Goal: Task Accomplishment & Management: Manage account settings

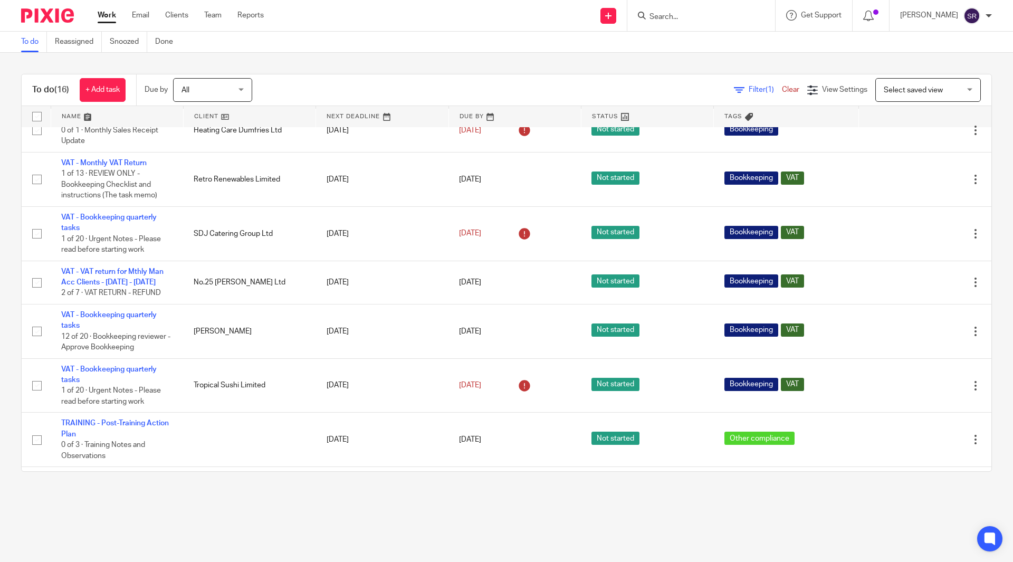
scroll to position [264, 0]
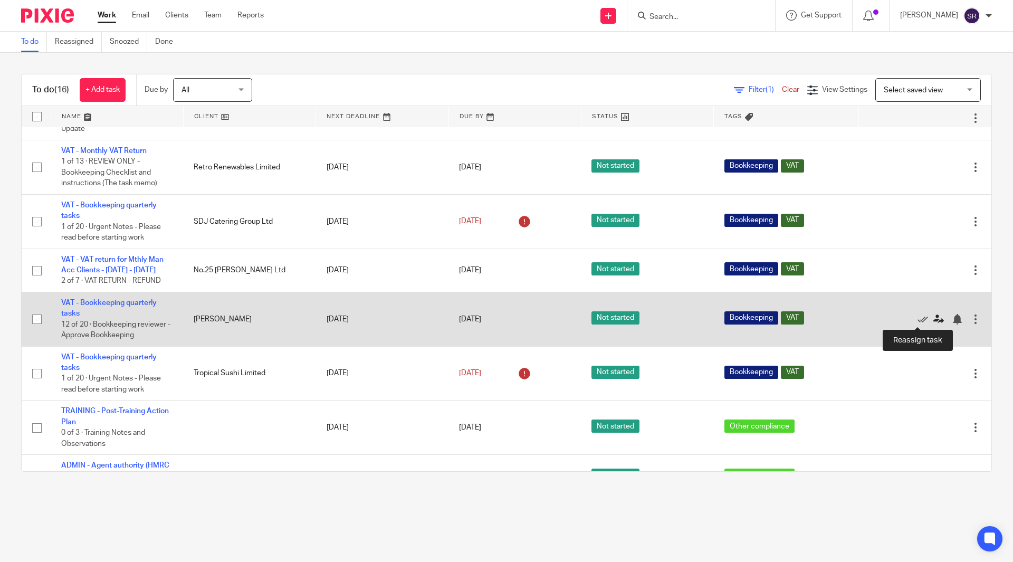
click at [933, 319] on icon at bounding box center [938, 319] width 11 height 11
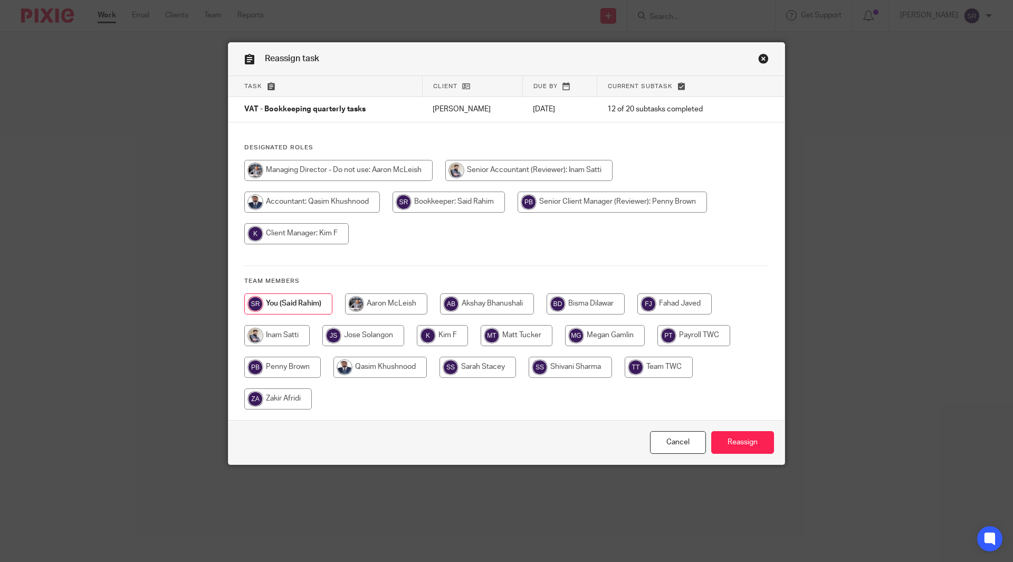
click at [578, 204] on input "radio" at bounding box center [611, 201] width 189 height 21
radio input "true"
click at [734, 442] on input "Reassign" at bounding box center [742, 442] width 63 height 23
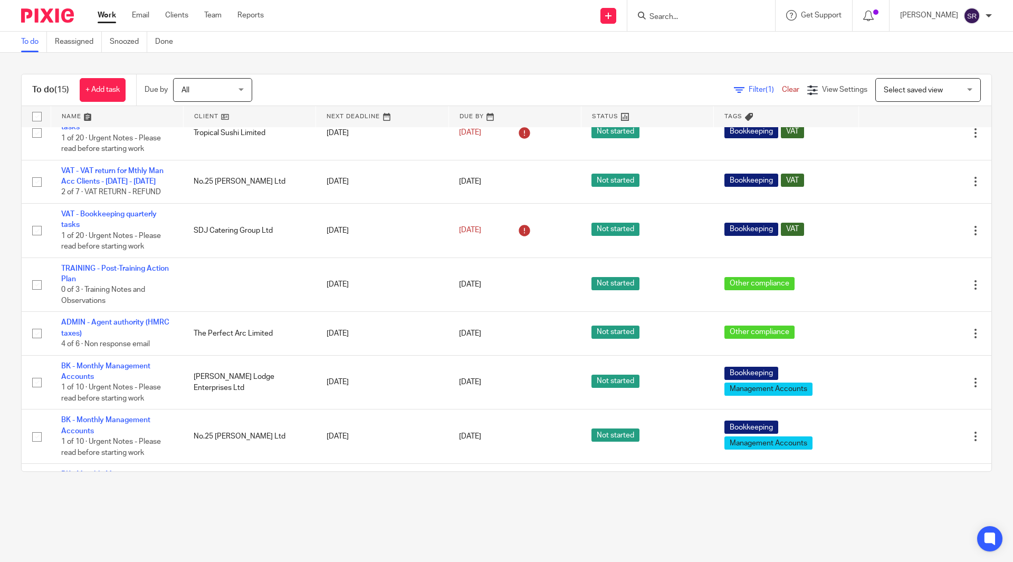
scroll to position [369, 0]
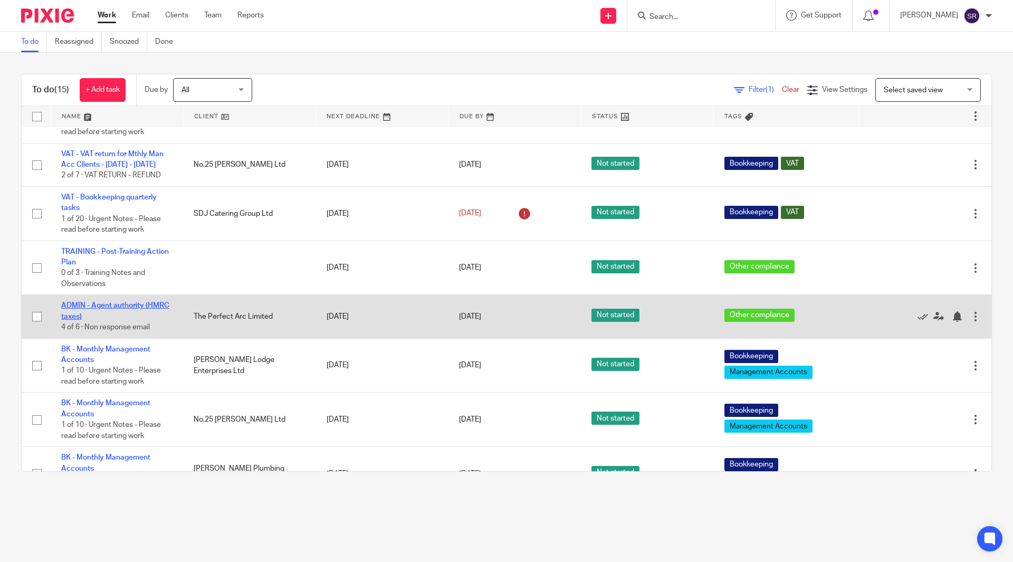
click at [156, 305] on link "ADMIN - Agent authority (HMRC taxes)" at bounding box center [115, 311] width 108 height 18
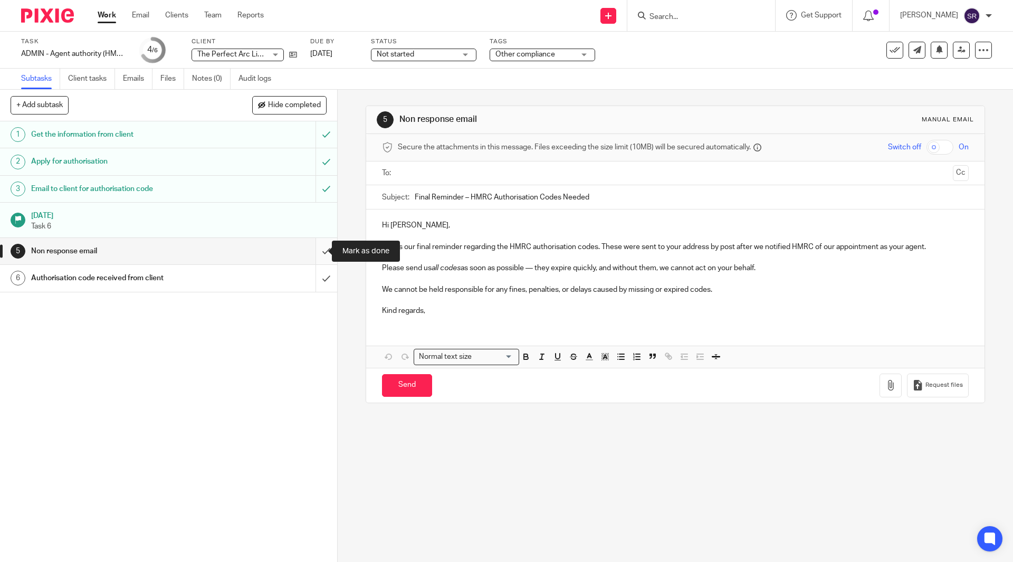
click at [312, 250] on input "submit" at bounding box center [168, 251] width 337 height 26
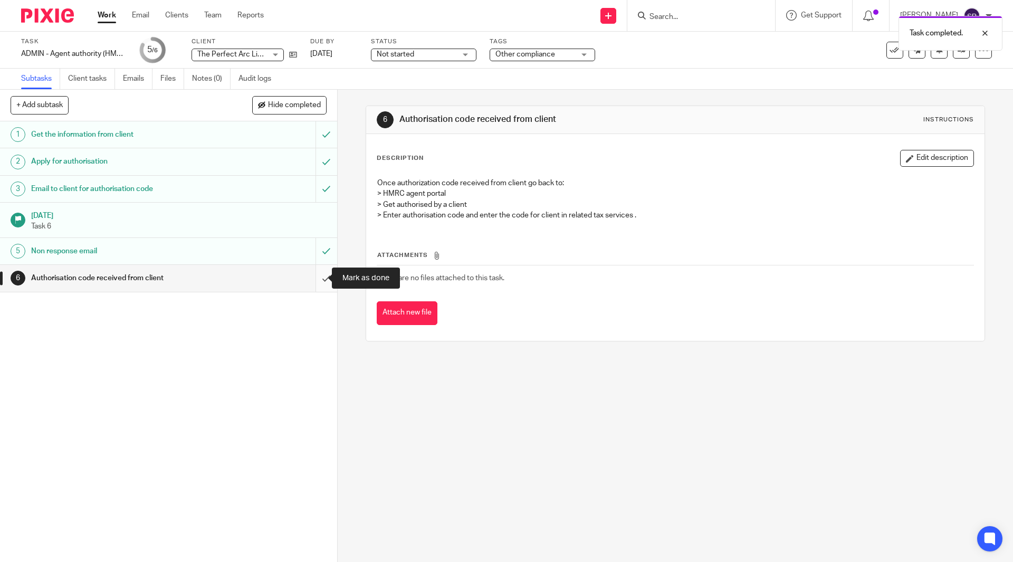
click at [314, 278] on input "submit" at bounding box center [168, 278] width 337 height 26
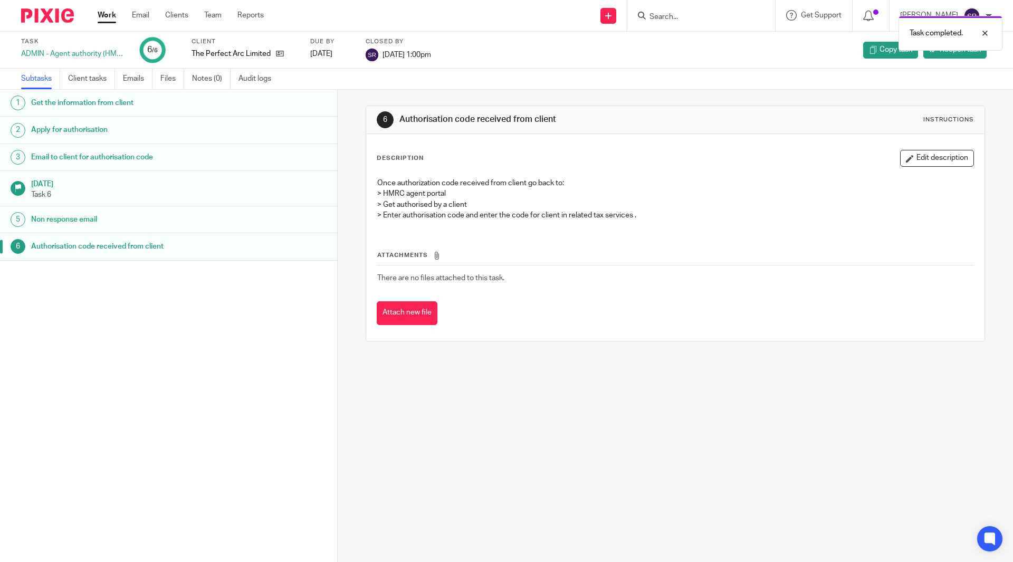
click at [107, 15] on link "Work" at bounding box center [107, 15] width 18 height 11
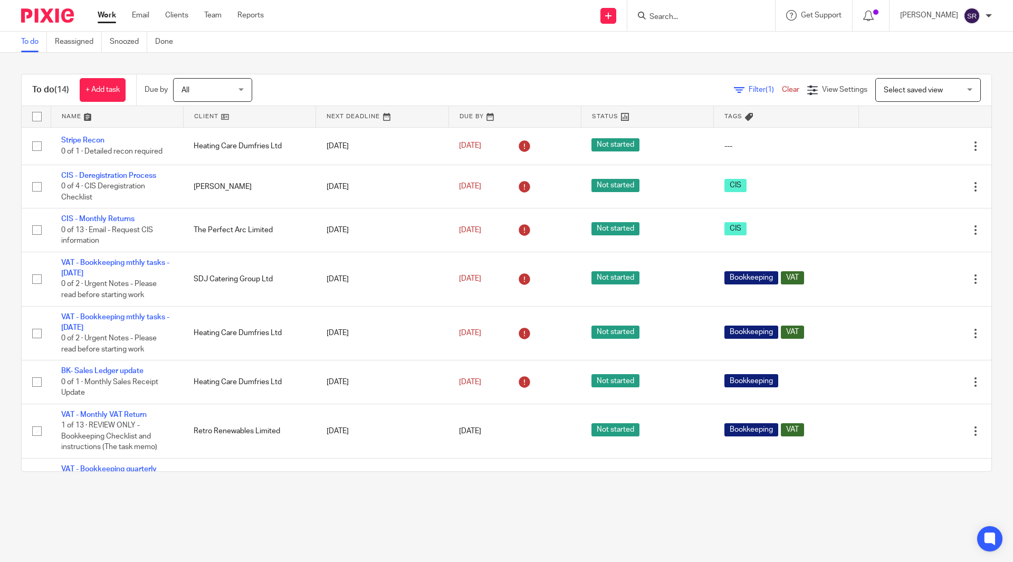
click at [690, 17] on input "Search" at bounding box center [695, 17] width 95 height 9
click at [703, 20] on input "perfec" at bounding box center [695, 17] width 95 height 9
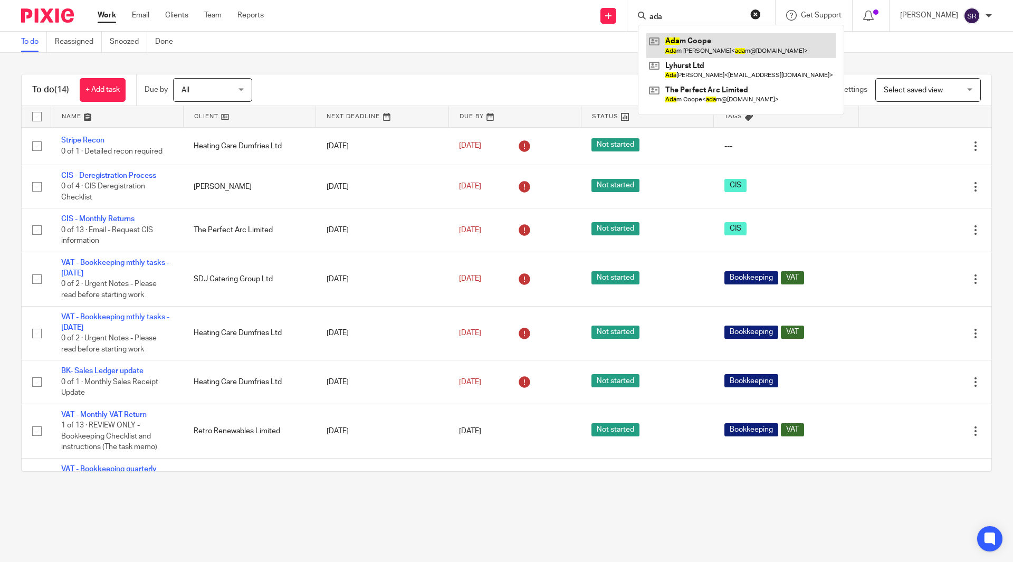
type input "ada"
click at [707, 36] on link at bounding box center [740, 45] width 189 height 24
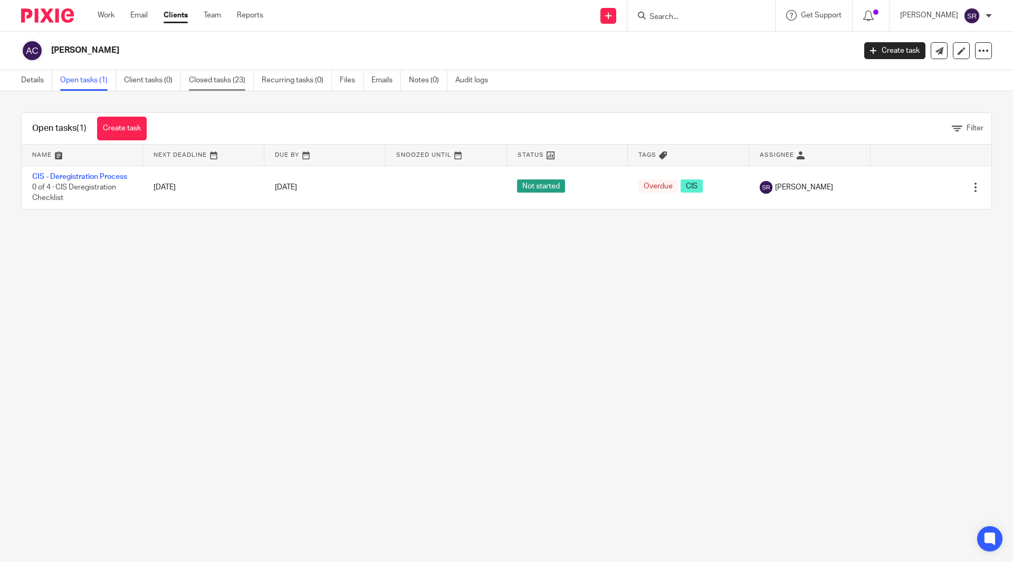
click at [222, 75] on link "Closed tasks (23)" at bounding box center [221, 80] width 65 height 21
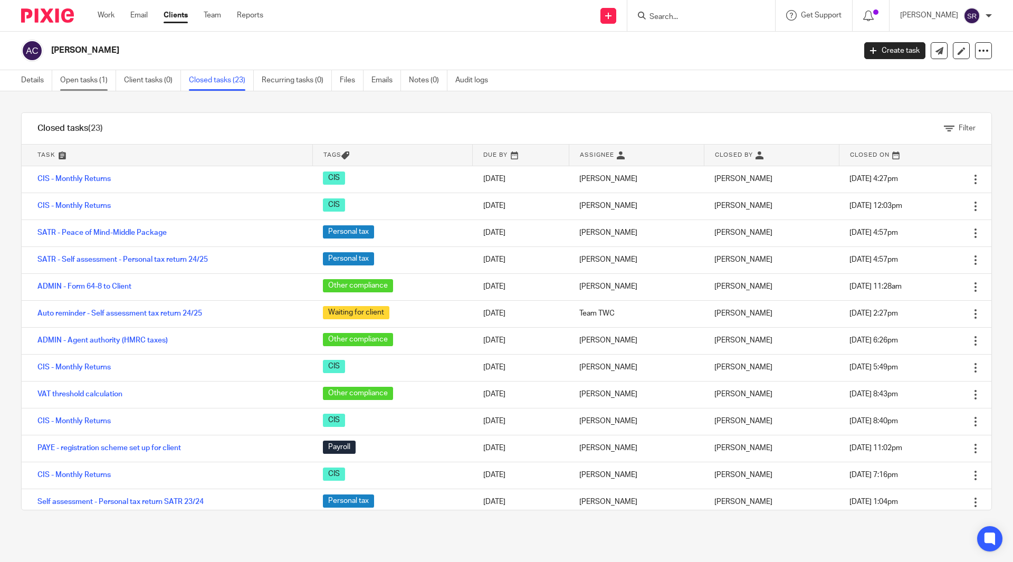
click at [101, 85] on link "Open tasks (1)" at bounding box center [88, 80] width 56 height 21
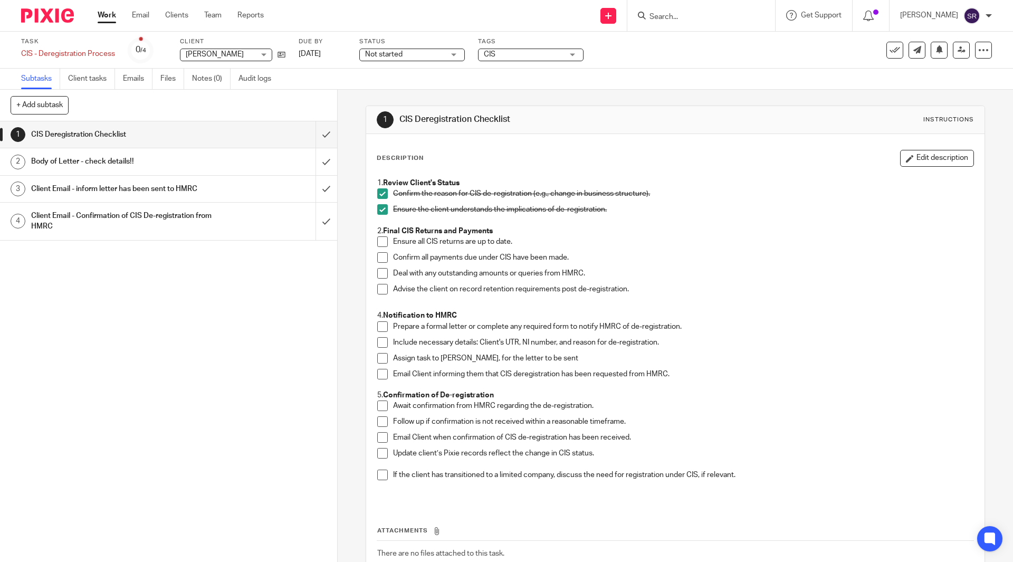
click at [377, 258] on span at bounding box center [382, 257] width 11 height 11
click at [377, 275] on span at bounding box center [382, 273] width 11 height 11
click at [377, 287] on span at bounding box center [382, 289] width 11 height 11
click at [282, 52] on icon at bounding box center [281, 55] width 8 height 8
click at [91, 188] on h1 "Client Email - inform letter has been sent to HMRC" at bounding box center [122, 189] width 182 height 16
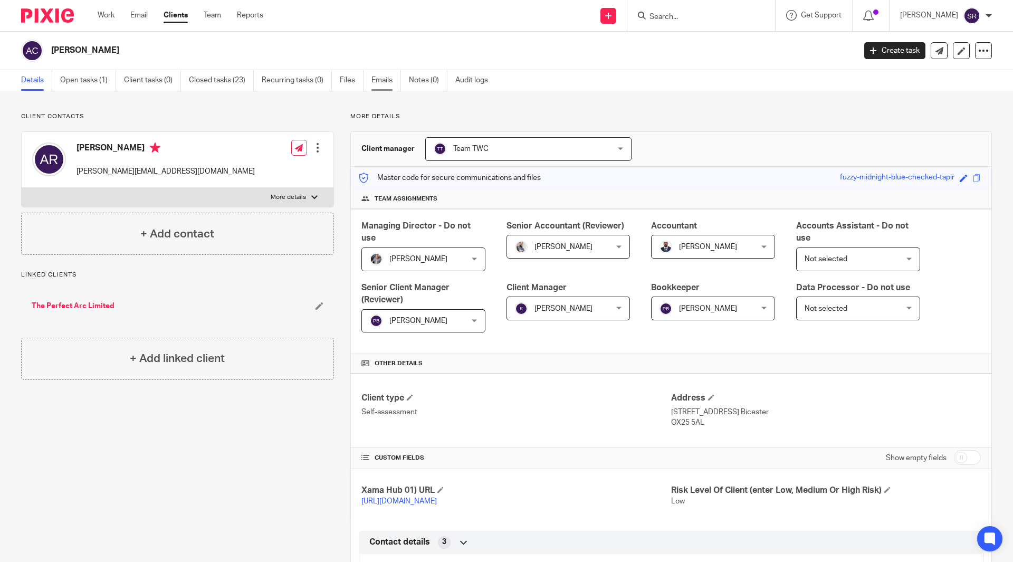
click at [386, 80] on link "Emails" at bounding box center [386, 80] width 30 height 21
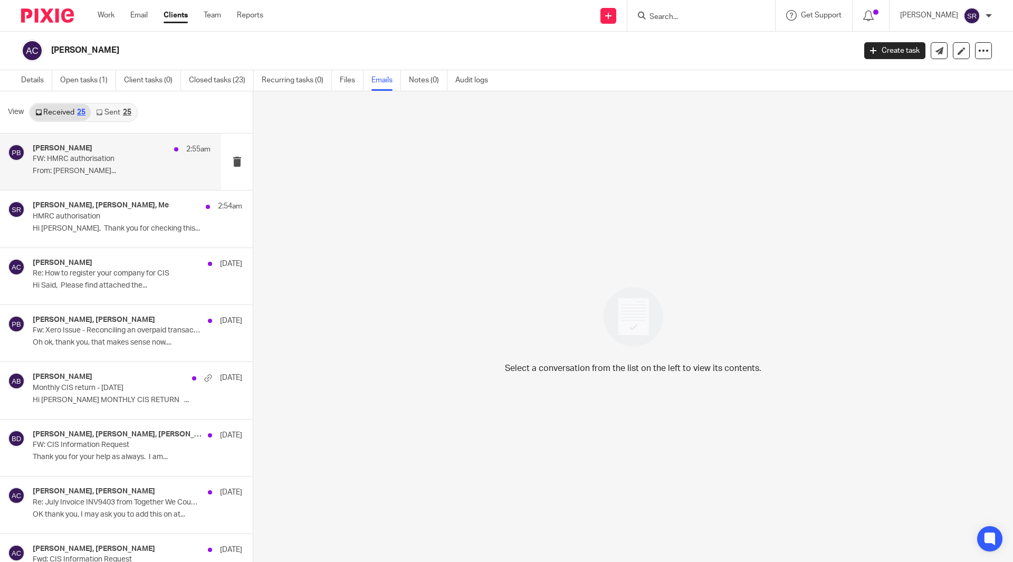
click at [73, 160] on p "FW: HMRC authorisation" at bounding box center [104, 159] width 142 height 9
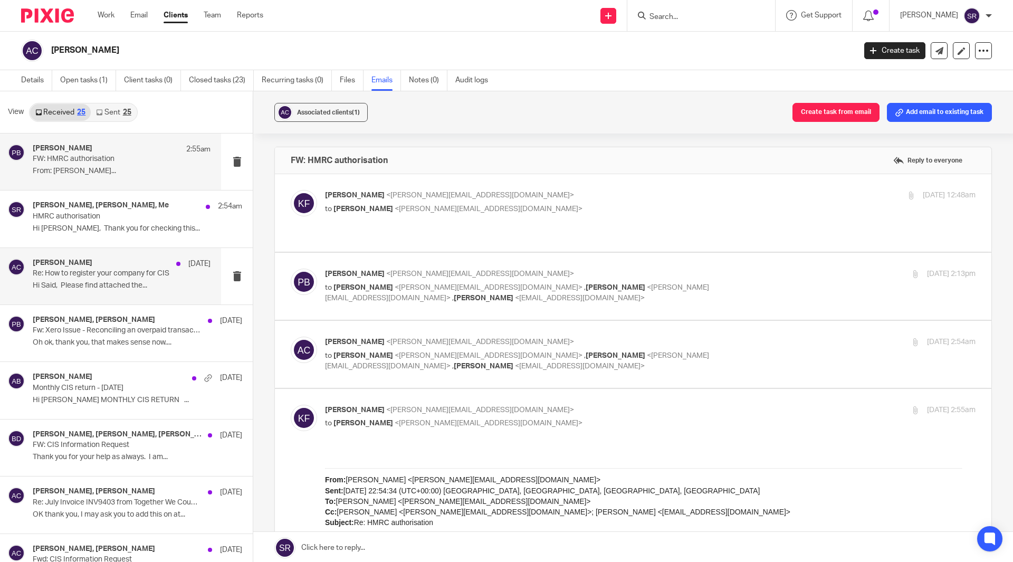
click at [79, 266] on div "Adam Coope 20 Aug" at bounding box center [122, 263] width 178 height 11
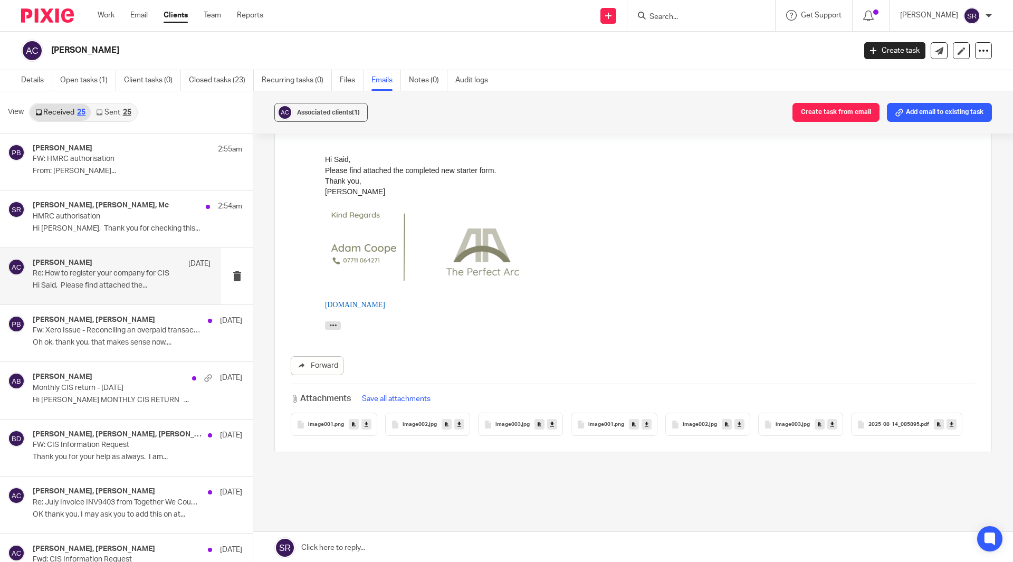
scroll to position [105, 0]
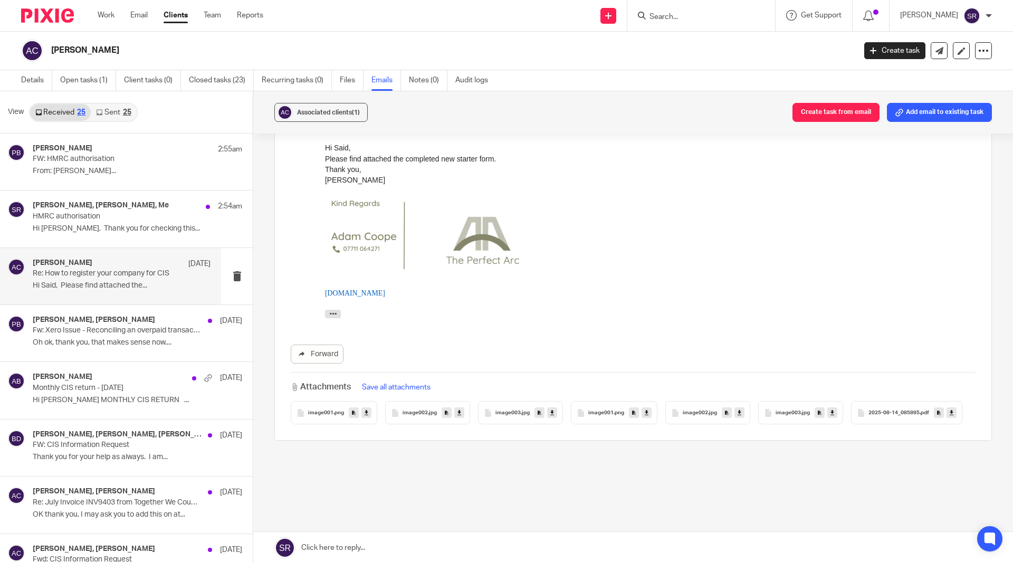
click at [868, 416] on span "2025-08-14_085895" at bounding box center [893, 413] width 51 height 6
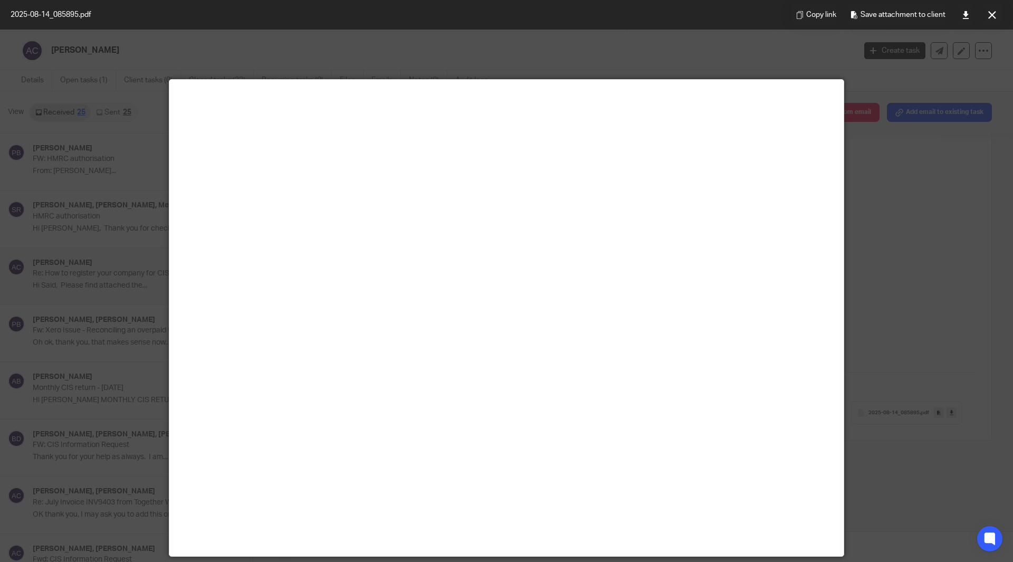
click at [993, 13] on icon at bounding box center [992, 15] width 8 height 8
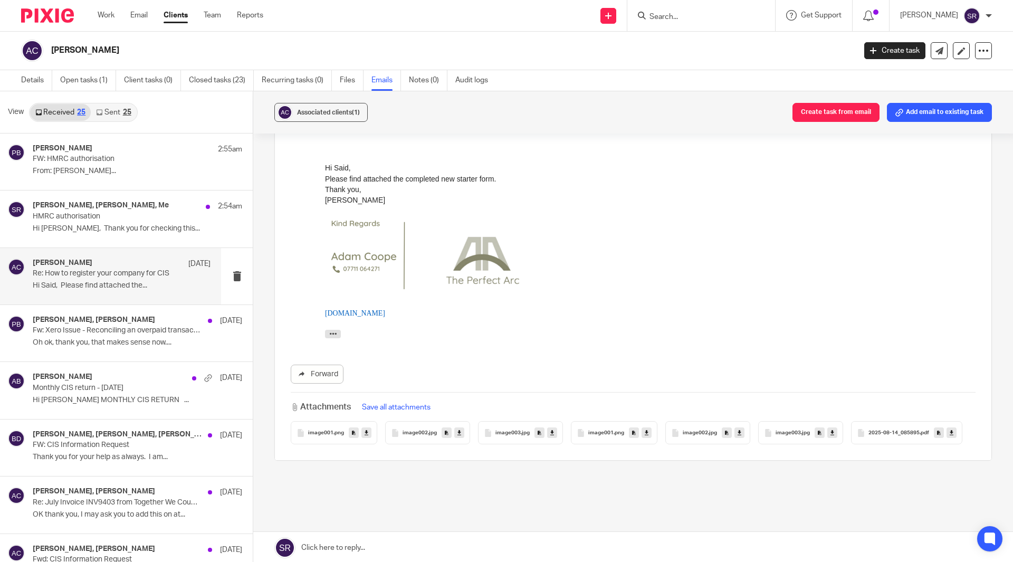
scroll to position [0, 0]
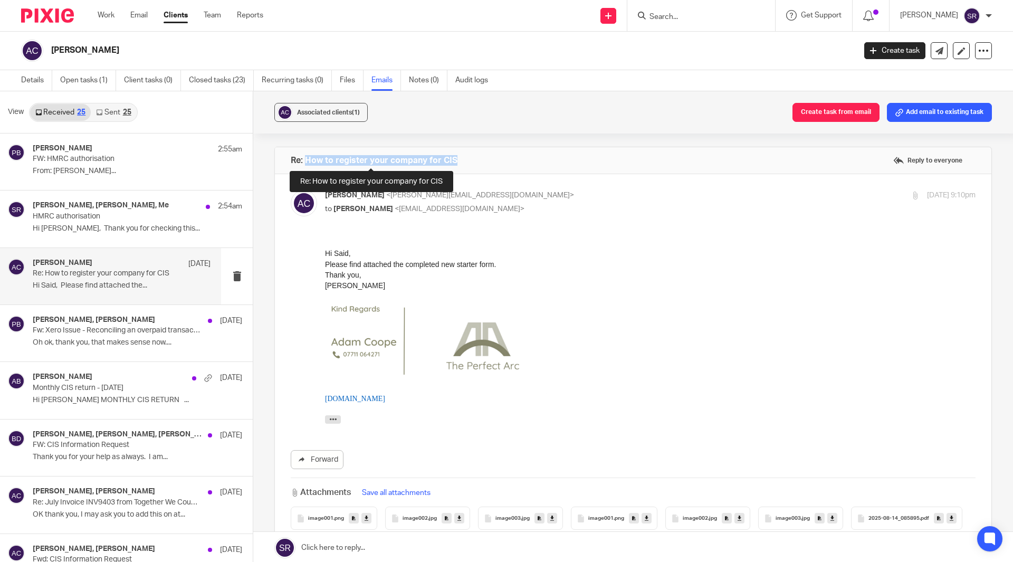
drag, startPoint x: 464, startPoint y: 160, endPoint x: 303, endPoint y: 159, distance: 160.3
click at [303, 159] on div "Re: How to register your company for CIS Reply to everyone" at bounding box center [633, 160] width 716 height 26
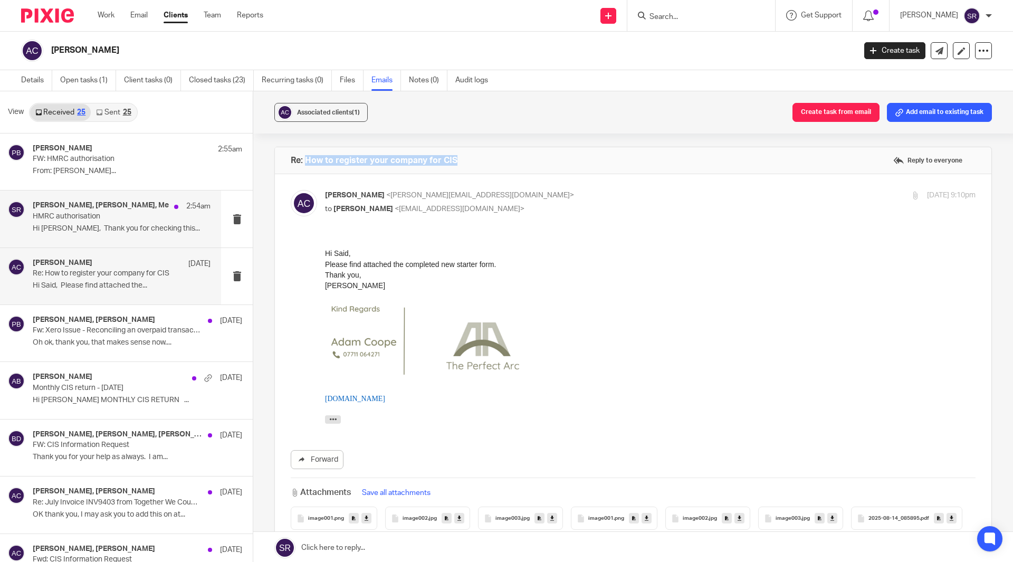
copy h4 "How to register your company for CIS"
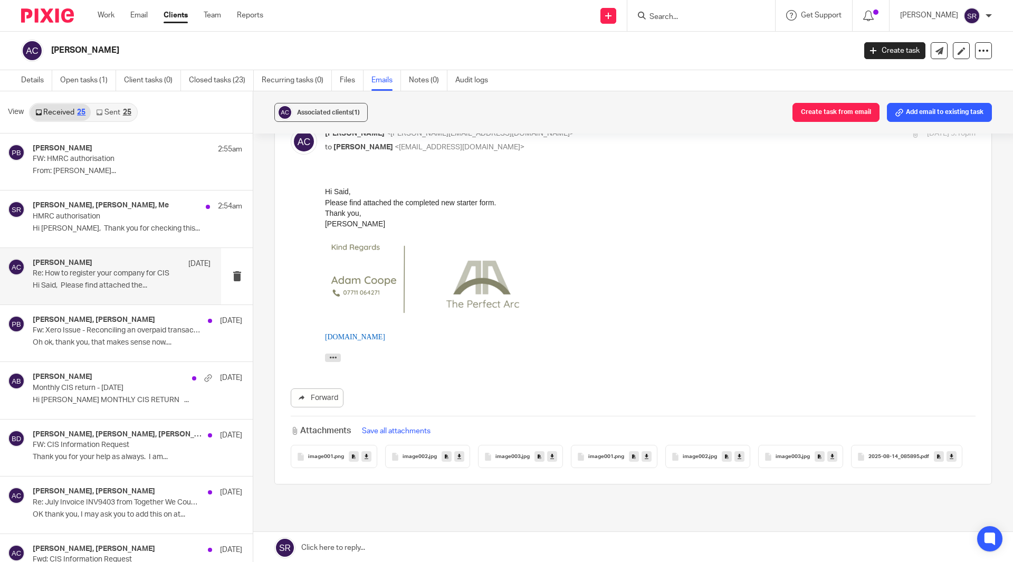
scroll to position [143, 0]
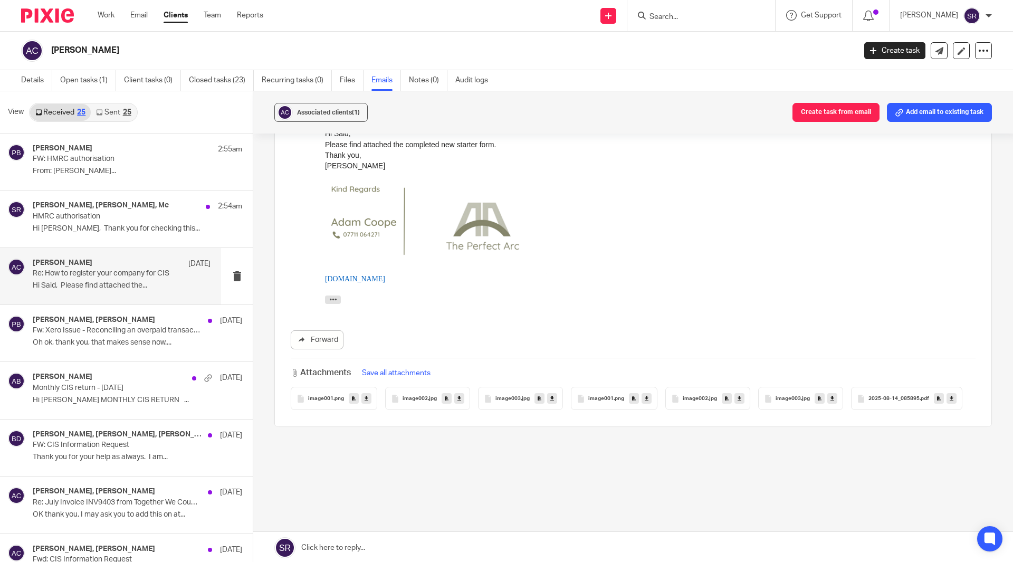
click at [868, 398] on span "2025-08-14_085895" at bounding box center [893, 399] width 51 height 6
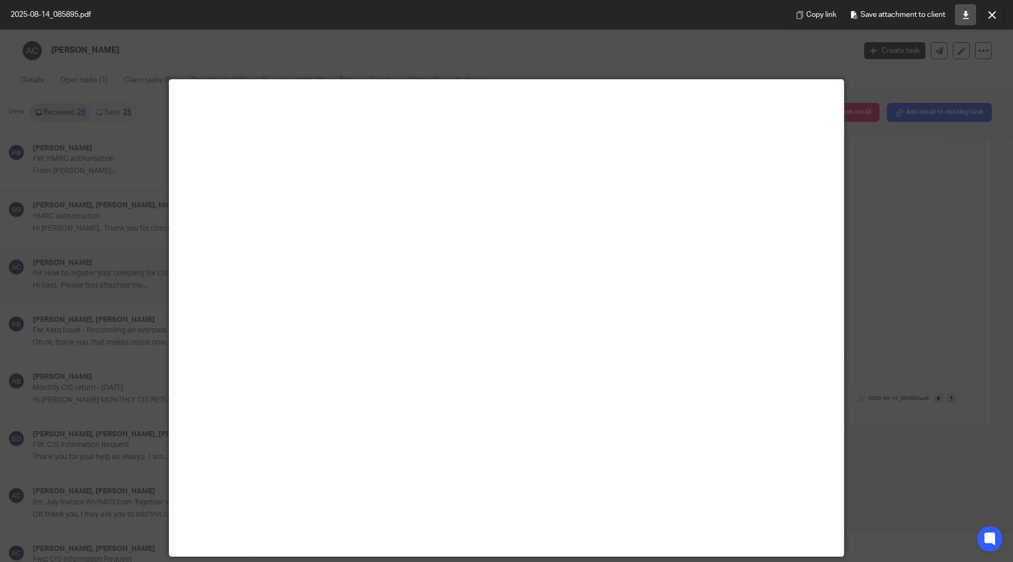
click at [964, 12] on icon at bounding box center [965, 15] width 8 height 8
click at [986, 14] on button at bounding box center [991, 14] width 21 height 21
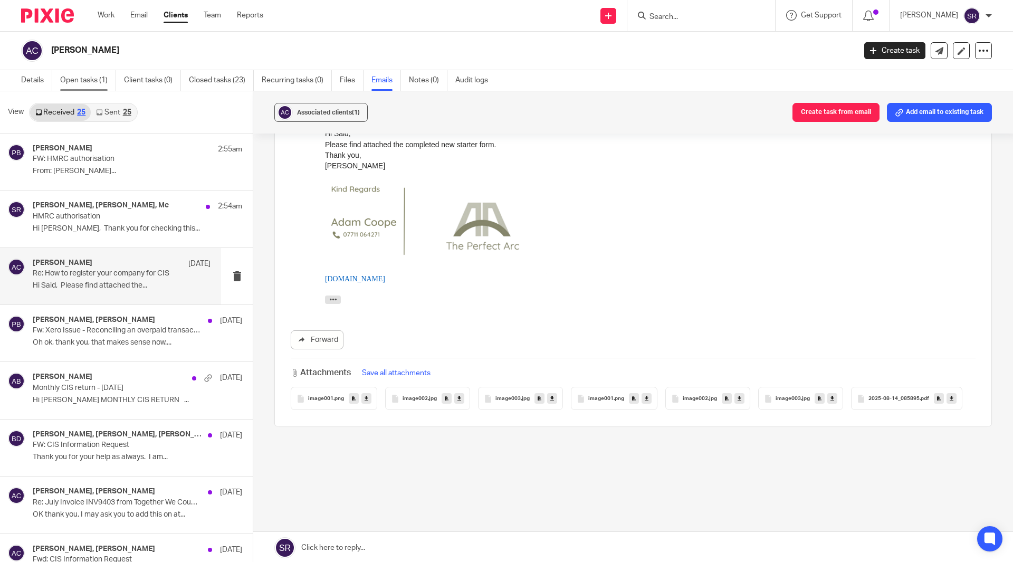
click at [93, 76] on link "Open tasks (1)" at bounding box center [88, 80] width 56 height 21
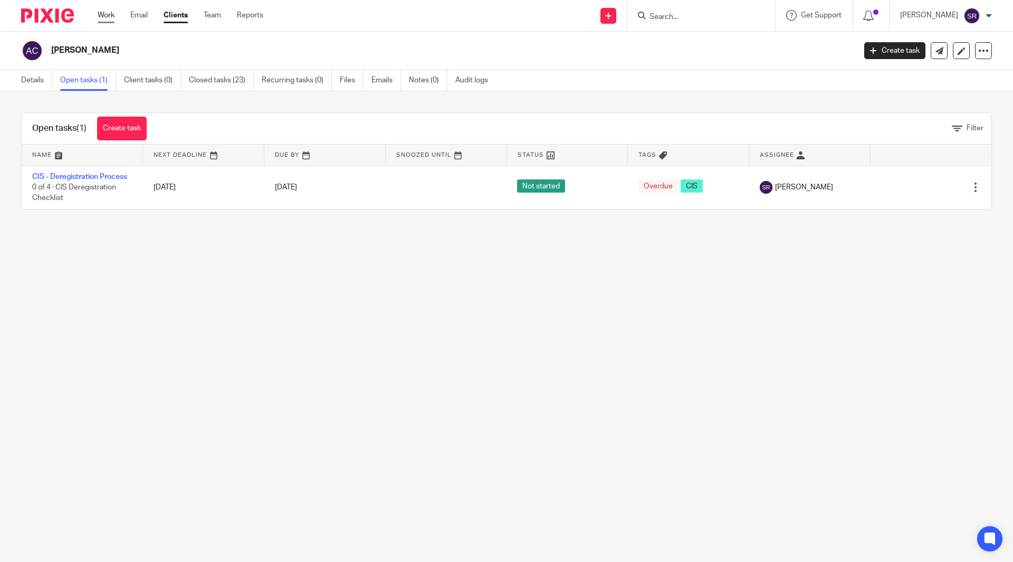
click at [114, 14] on link "Work" at bounding box center [106, 15] width 17 height 11
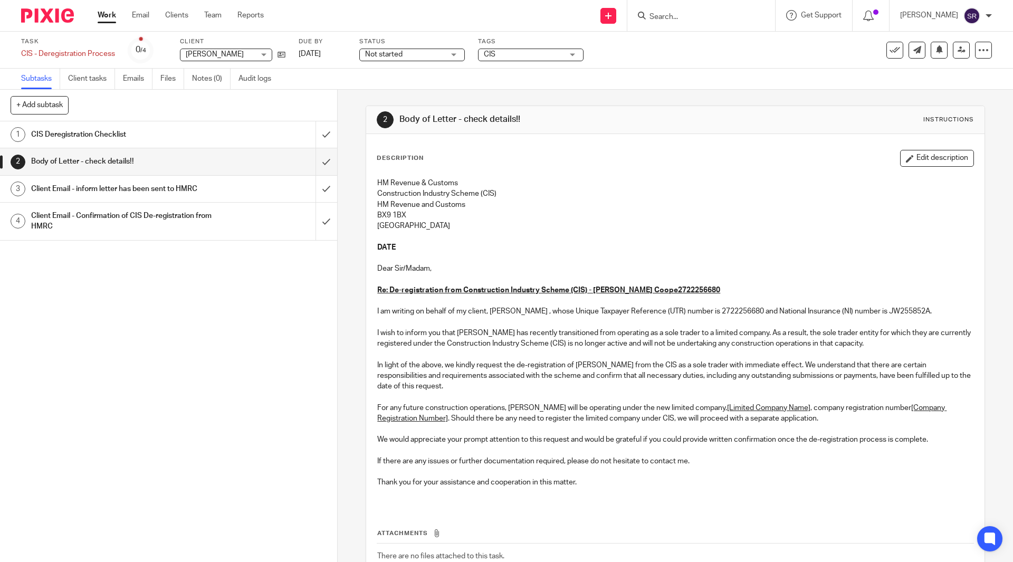
click at [126, 129] on h1 "CIS Deregistration Checklist" at bounding box center [122, 135] width 182 height 16
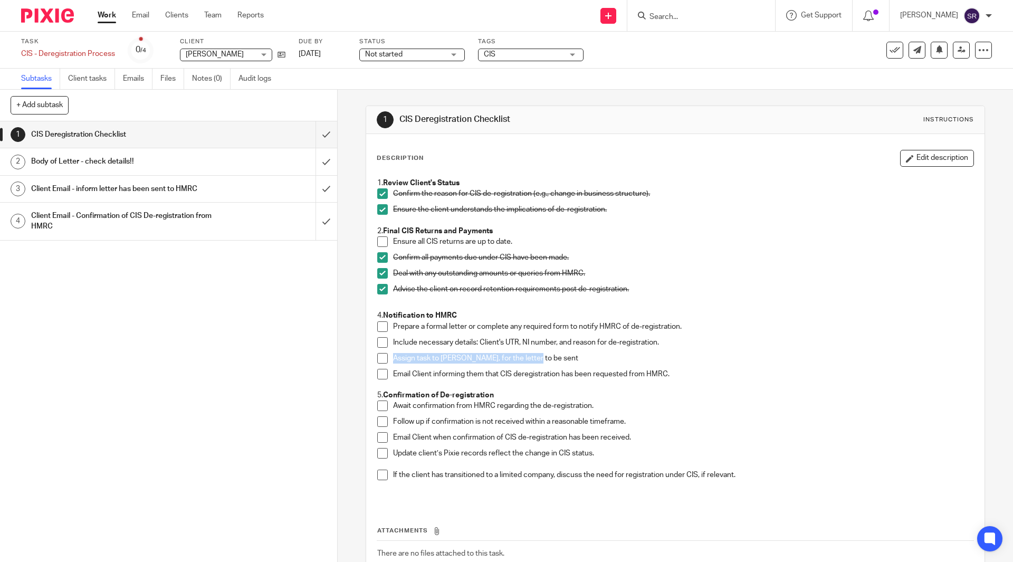
drag, startPoint x: 402, startPoint y: 361, endPoint x: 527, endPoint y: 360, distance: 125.0
click at [527, 360] on p "Assign task to [PERSON_NAME], for the letter to be sent" at bounding box center [683, 358] width 580 height 11
drag, startPoint x: 516, startPoint y: 243, endPoint x: 391, endPoint y: 244, distance: 125.0
click at [393, 244] on p "Ensure all CIS returns are up to date." at bounding box center [683, 241] width 580 height 11
click at [108, 20] on link "Work" at bounding box center [107, 15] width 18 height 11
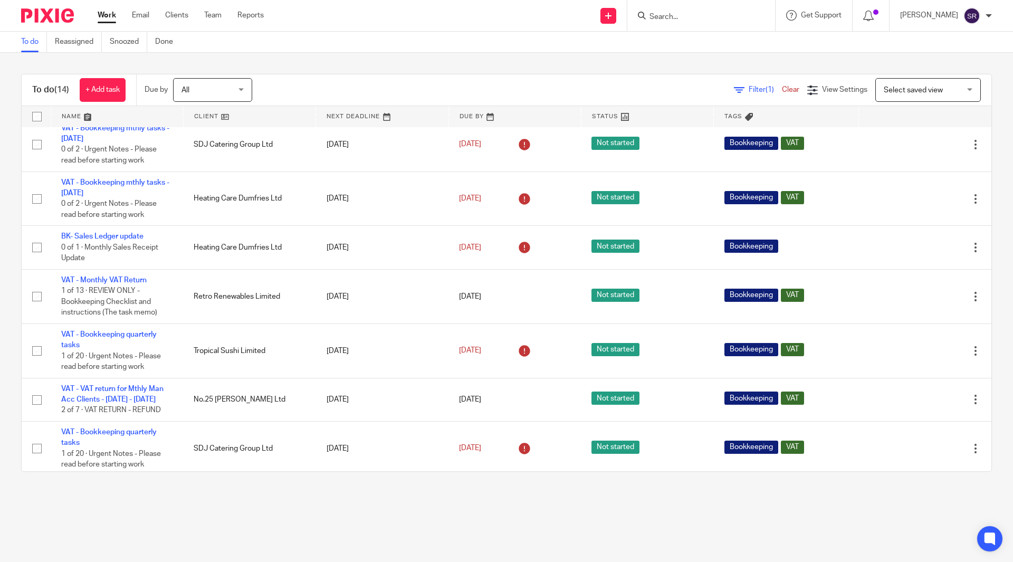
scroll to position [53, 0]
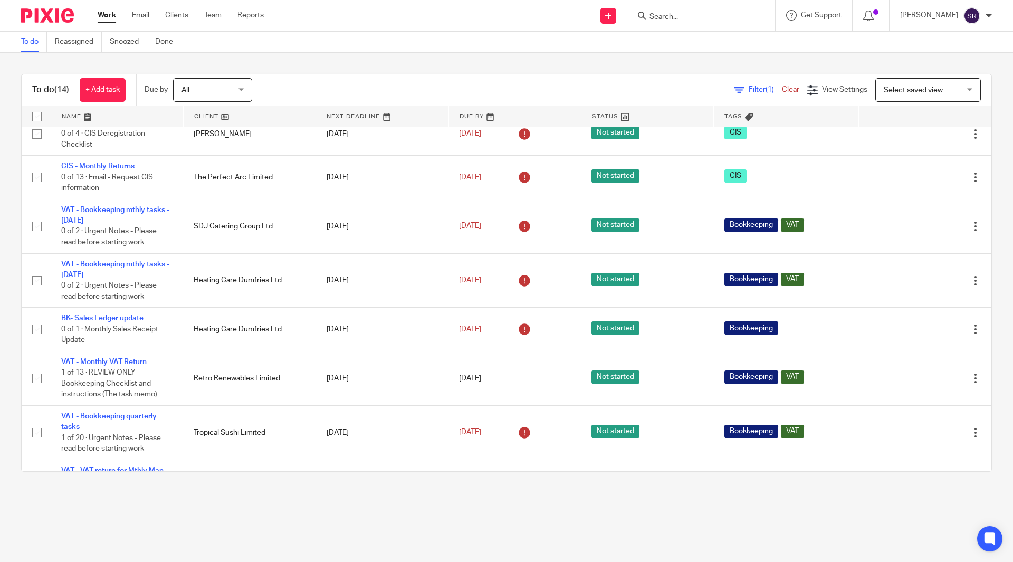
click at [212, 6] on div "Work Email Clients Team Reports Work Email Clients Team Reports Settings" at bounding box center [183, 15] width 192 height 31
click at [213, 11] on link "Team" at bounding box center [212, 15] width 17 height 11
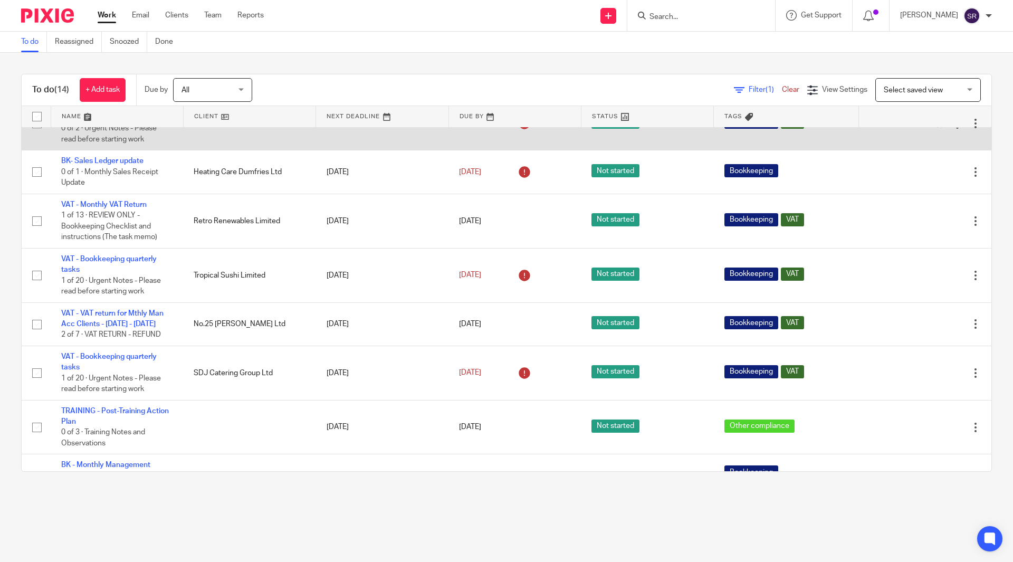
scroll to position [211, 0]
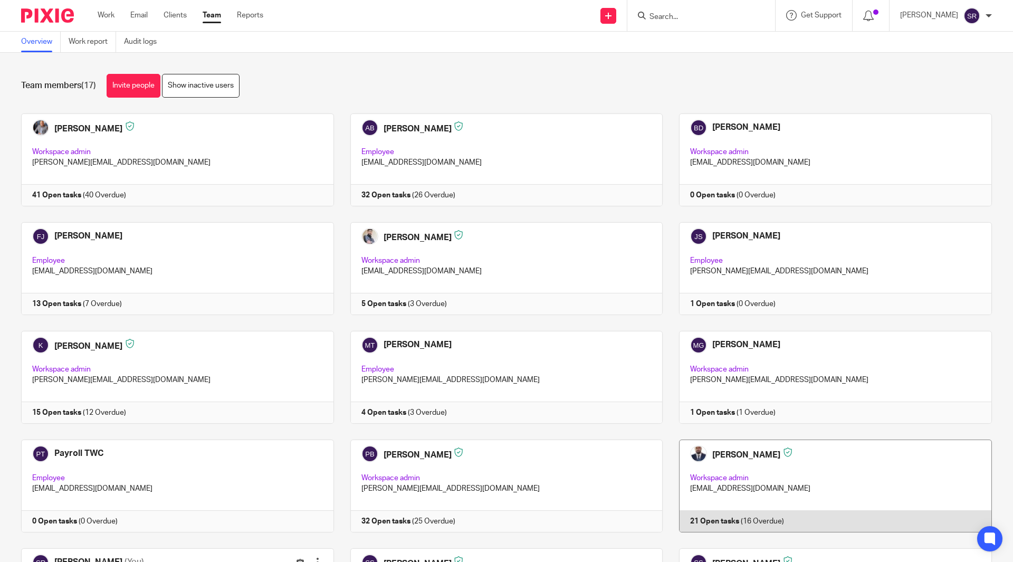
click at [745, 483] on link at bounding box center [826, 485] width 329 height 93
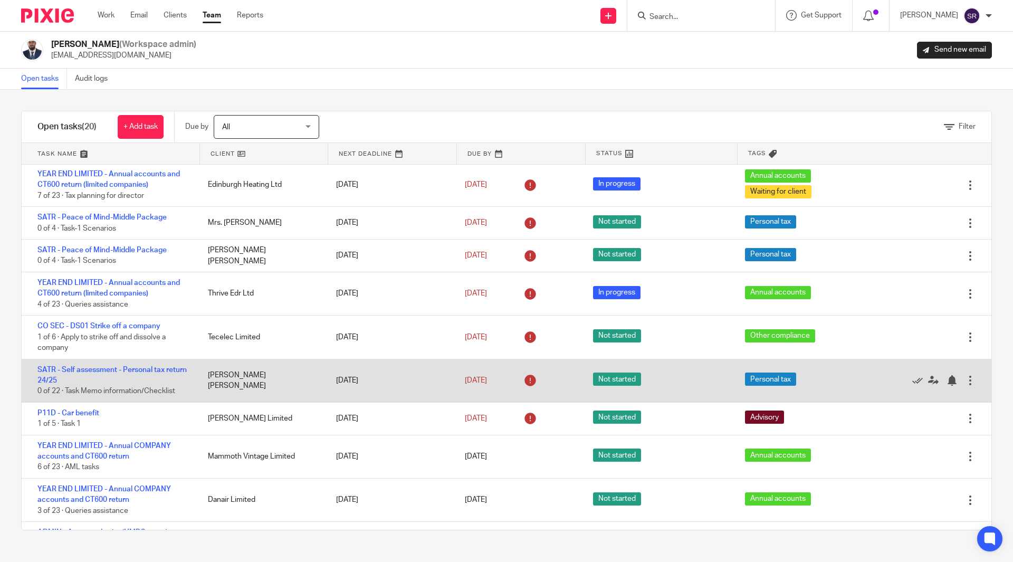
scroll to position [437, 0]
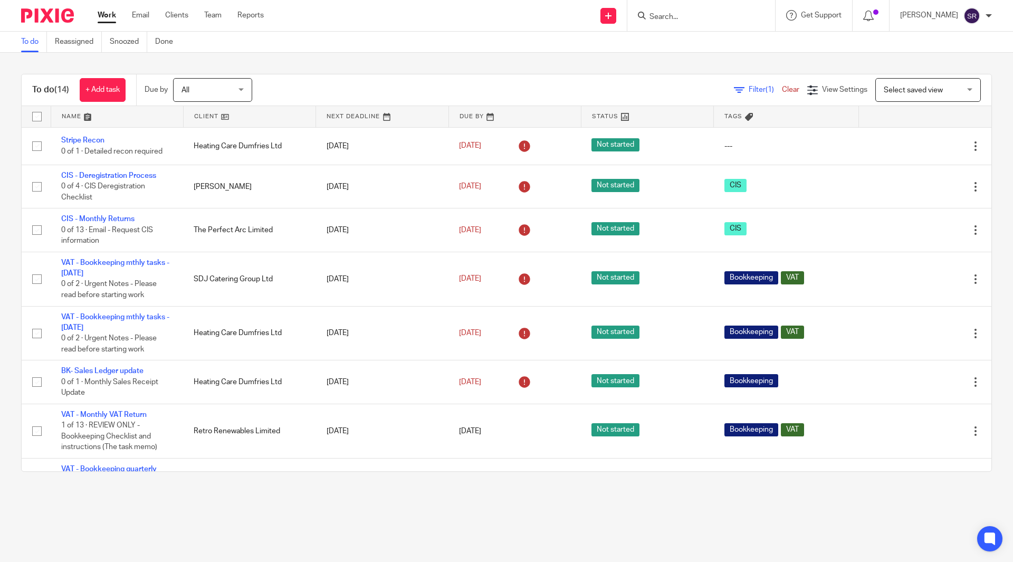
click at [108, 14] on link "Work" at bounding box center [107, 15] width 18 height 11
click at [238, 502] on main "To do Reassigned Snoozed Done To do (14) + Add task Due by All All [DATE] [DATE…" at bounding box center [506, 281] width 1013 height 562
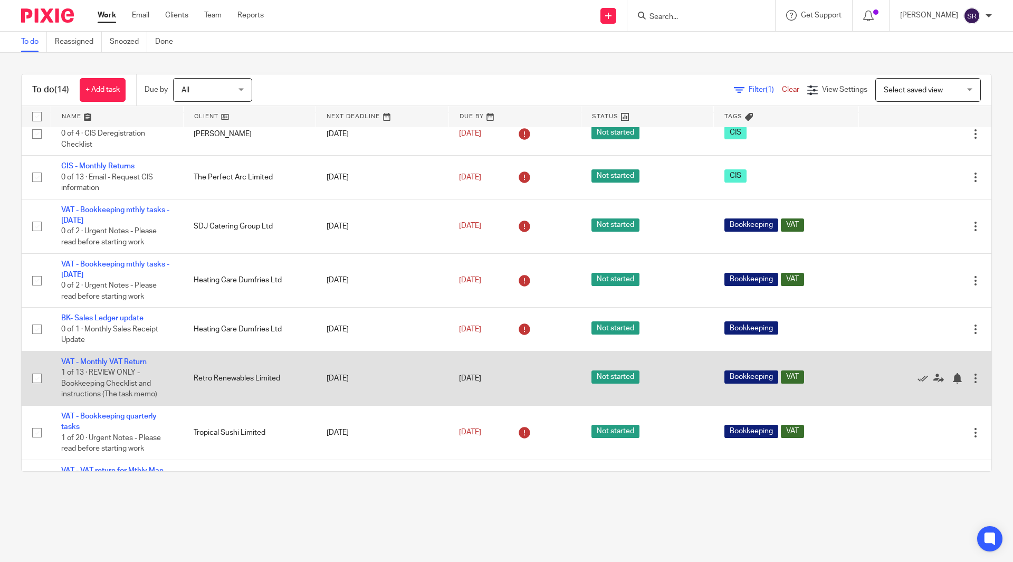
scroll to position [105, 0]
